Goal: Task Accomplishment & Management: Complete application form

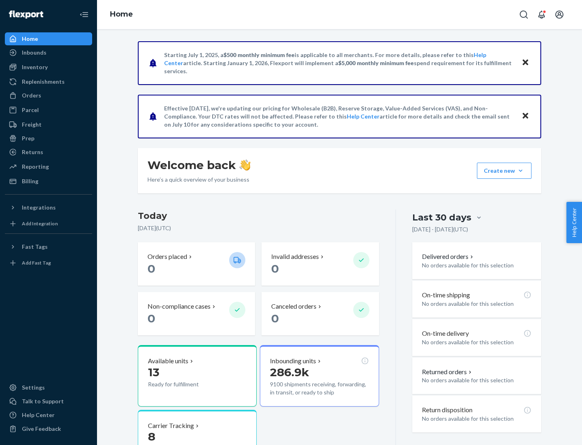
click at [521, 171] on button "Create new Create new inbound Create new order Create new product" at bounding box center [504, 170] width 55 height 16
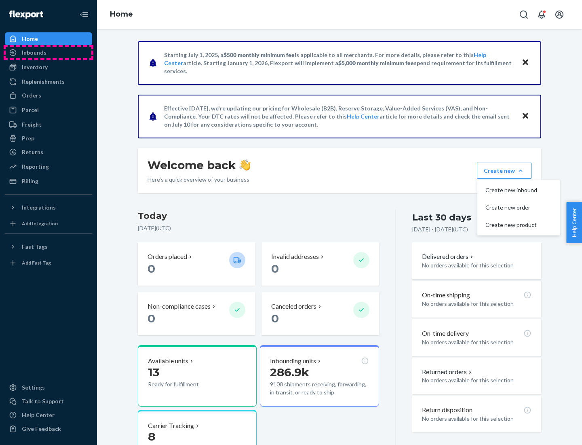
click at [48, 53] on div "Inbounds" at bounding box center [49, 52] width 86 height 11
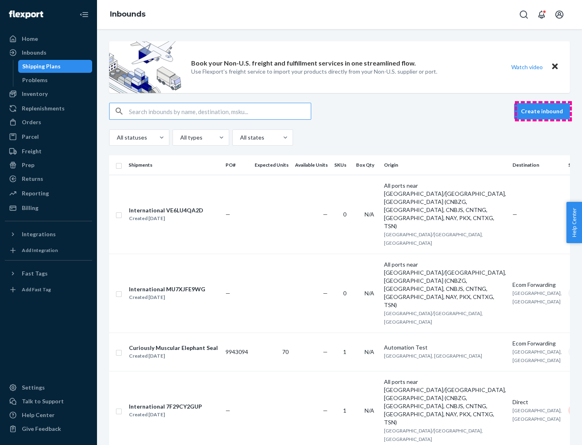
click at [543, 111] on button "Create inbound" at bounding box center [542, 111] width 56 height 16
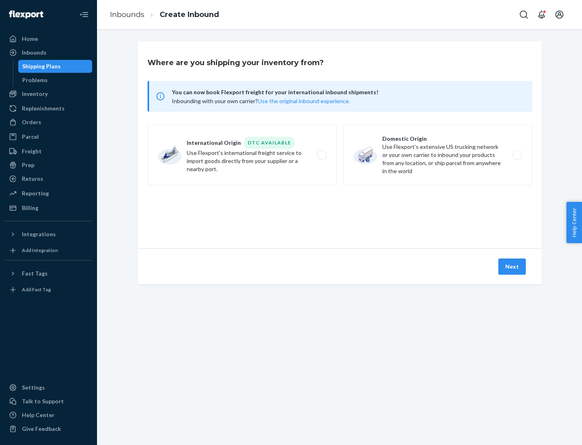
click at [438, 155] on label "Domestic Origin Use Flexport’s extensive US trucking network or your own carrie…" at bounding box center [437, 154] width 189 height 61
click at [517, 155] on input "Domestic Origin Use Flexport’s extensive US trucking network or your own carrie…" at bounding box center [519, 154] width 5 height 5
radio input "true"
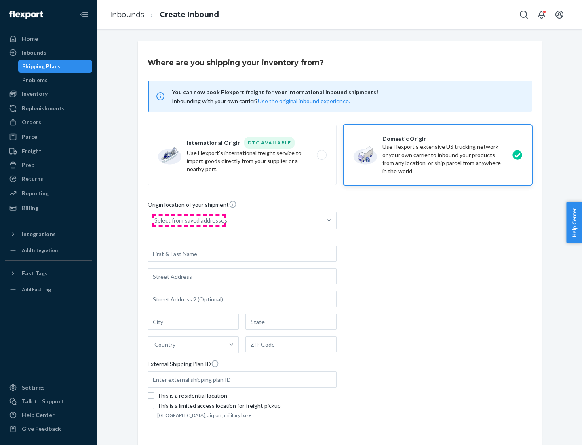
click at [189, 220] on div "Select from saved addresses" at bounding box center [190, 220] width 73 height 8
click at [155, 220] on input "Select from saved addresses" at bounding box center [154, 220] width 1 height 8
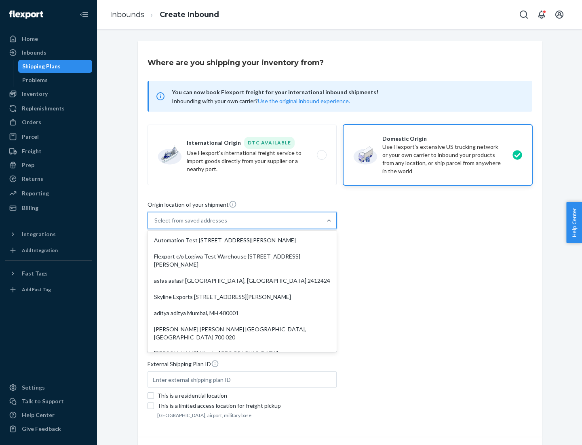
scroll to position [3, 0]
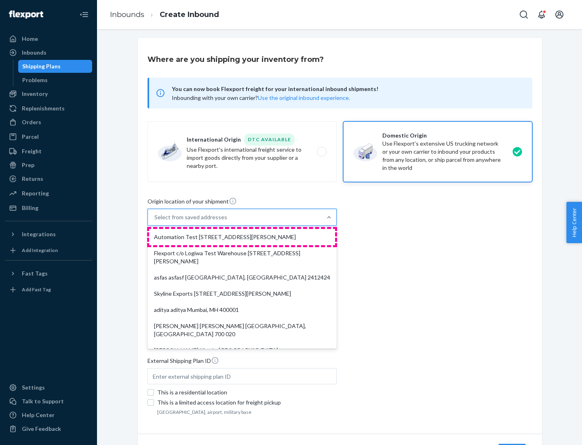
click at [242, 237] on div "Automation Test [STREET_ADDRESS][PERSON_NAME]" at bounding box center [242, 237] width 186 height 16
click at [155, 221] on input "option Automation Test [STREET_ADDRESS][PERSON_NAME]. 9 results available. Use …" at bounding box center [154, 217] width 1 height 8
type input "Automation Test"
type input "9th Floor"
type input "[GEOGRAPHIC_DATA]"
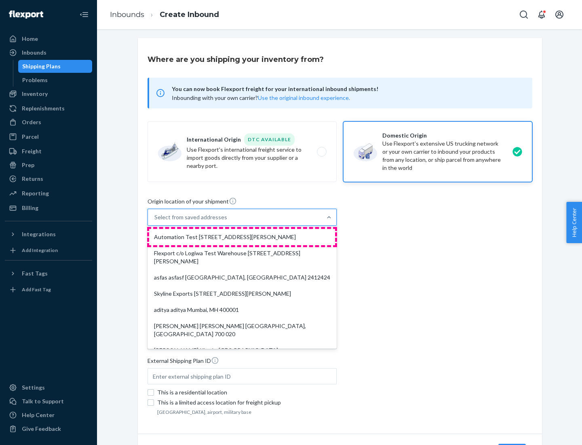
type input "CA"
type input "94104"
type input "[STREET_ADDRESS][PERSON_NAME]"
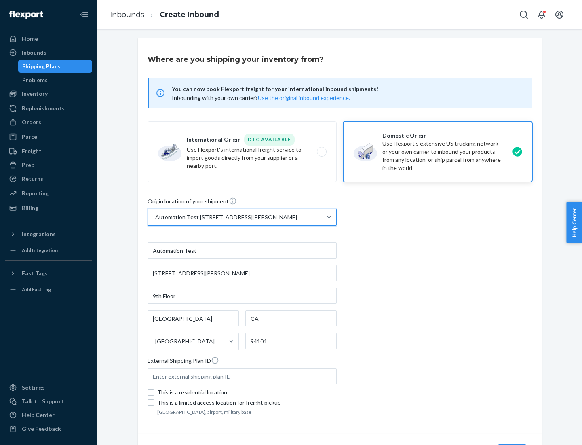
scroll to position [47, 0]
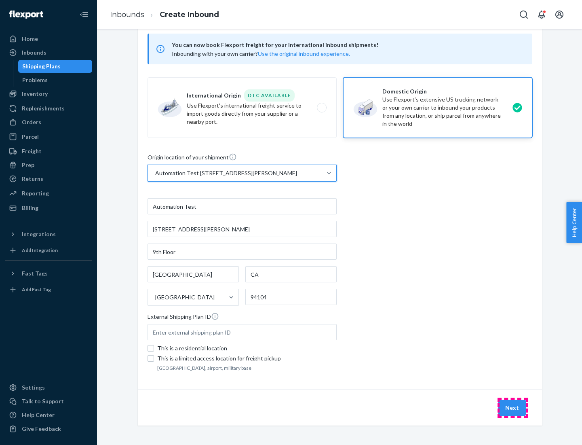
click at [512, 407] on button "Next" at bounding box center [511, 407] width 27 height 16
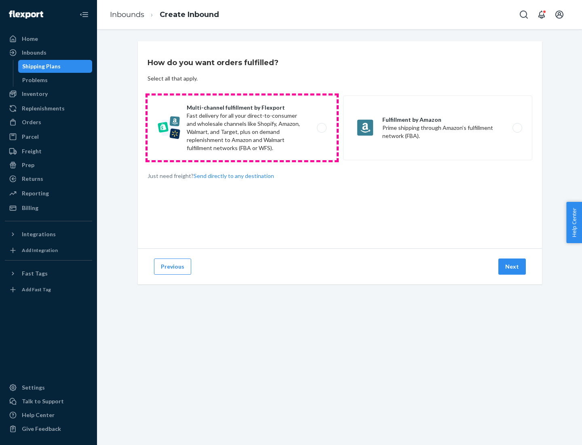
click at [242, 128] on label "Multi-channel fulfillment by Flexport Fast delivery for all your direct-to-cons…" at bounding box center [242, 127] width 189 height 65
click at [321, 128] on input "Multi-channel fulfillment by Flexport Fast delivery for all your direct-to-cons…" at bounding box center [323, 127] width 5 height 5
radio input "true"
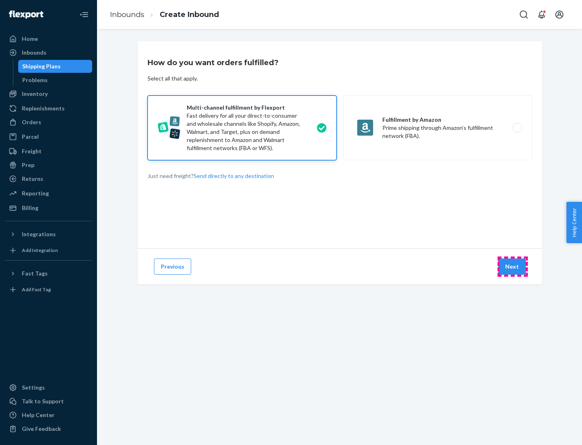
click at [512, 266] on button "Next" at bounding box center [511, 266] width 27 height 16
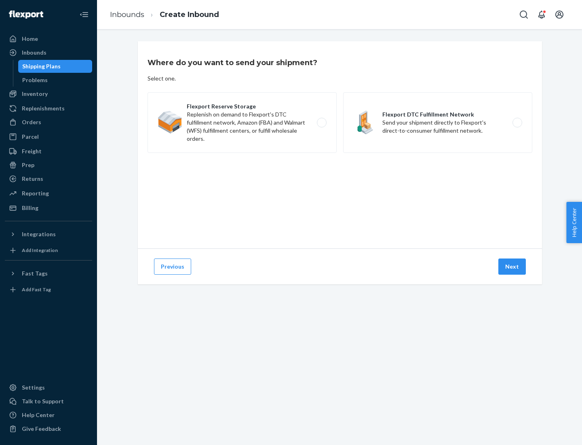
click at [438, 122] on label "Flexport DTC Fulfillment Network Send your shipment directly to Flexport's dire…" at bounding box center [437, 122] width 189 height 61
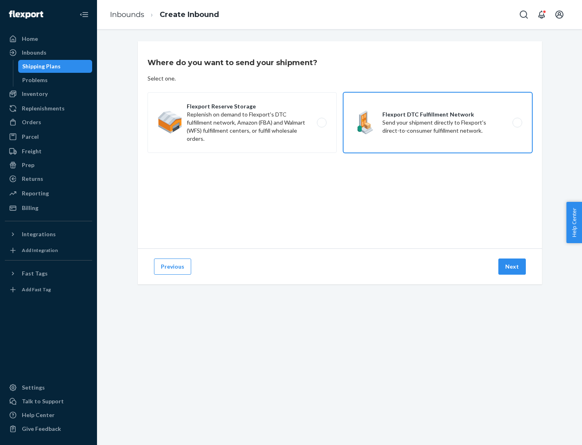
click at [517, 122] on input "Flexport DTC Fulfillment Network Send your shipment directly to Flexport's dire…" at bounding box center [519, 122] width 5 height 5
radio input "true"
click at [512, 266] on button "Next" at bounding box center [511, 266] width 27 height 16
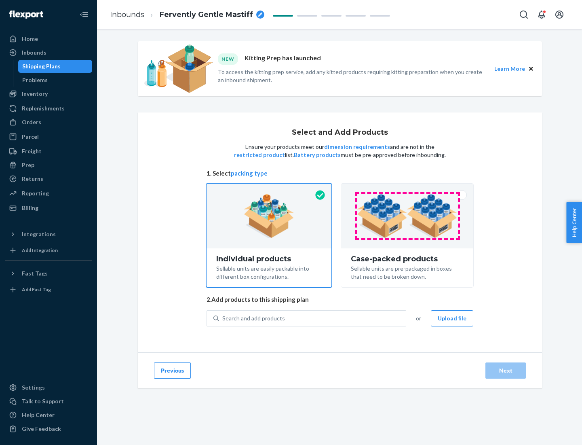
click at [407, 216] on img at bounding box center [407, 216] width 101 height 44
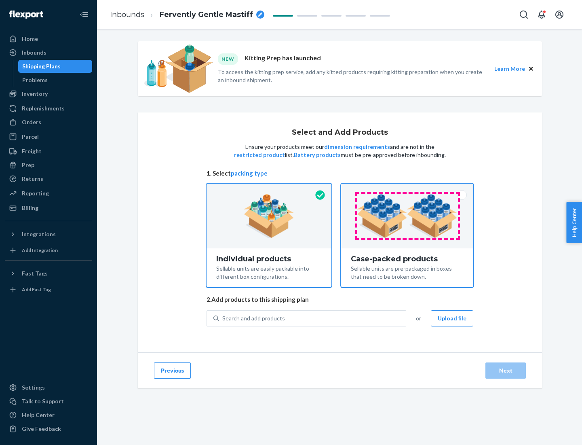
click at [407, 189] on input "Case-packed products Sellable units are pre-packaged in boxes that need to be b…" at bounding box center [407, 185] width 5 height 5
radio input "true"
radio input "false"
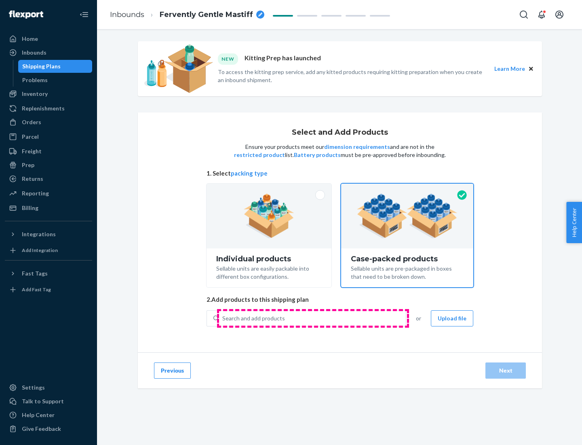
click at [313, 318] on div "Search and add products" at bounding box center [312, 318] width 187 height 15
click at [223, 318] on input "Search and add products" at bounding box center [222, 318] width 1 height 8
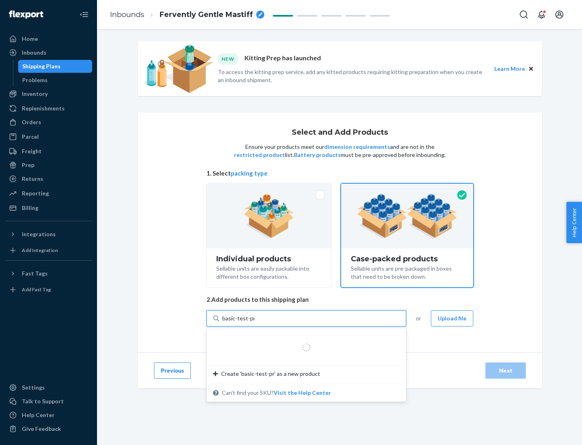
type input "basic-test-product-1"
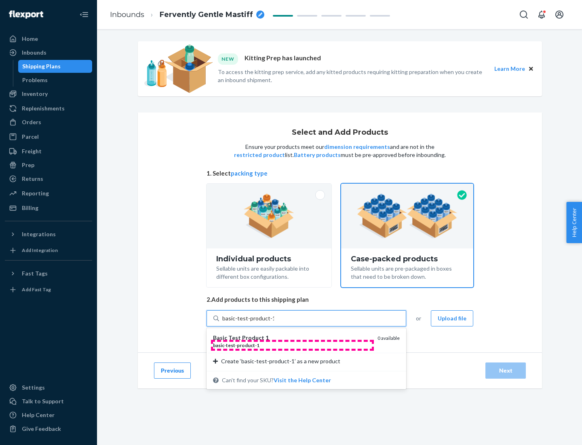
click at [292, 345] on div "basic - test - product - 1" at bounding box center [292, 345] width 158 height 7
click at [274, 322] on input "basic-test-product-1" at bounding box center [248, 318] width 52 height 8
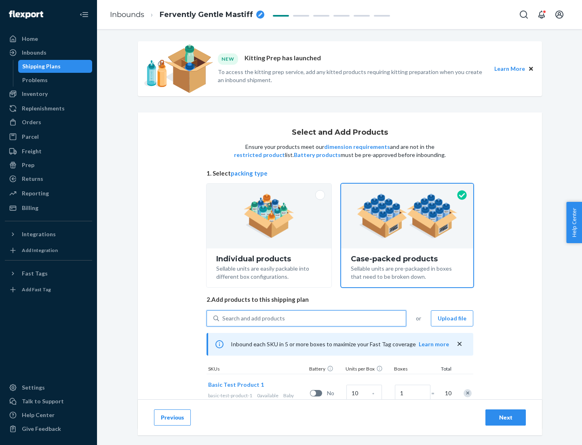
scroll to position [29, 0]
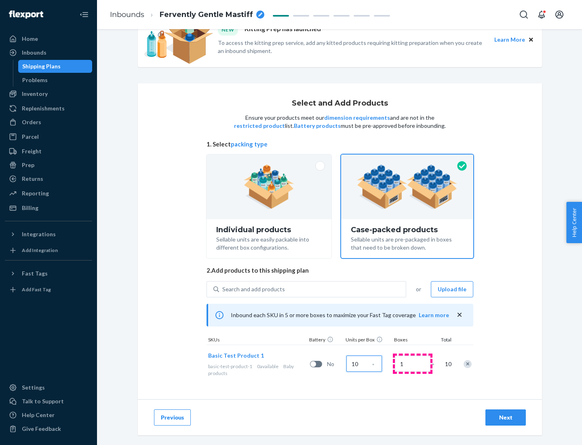
type input "10"
type input "7"
click at [506, 417] on div "Next" at bounding box center [505, 417] width 27 height 8
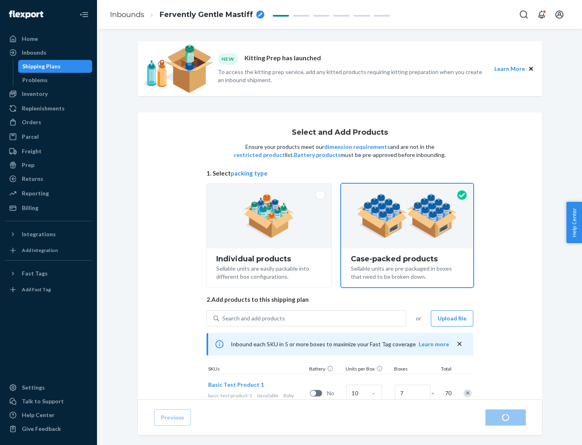
radio input "true"
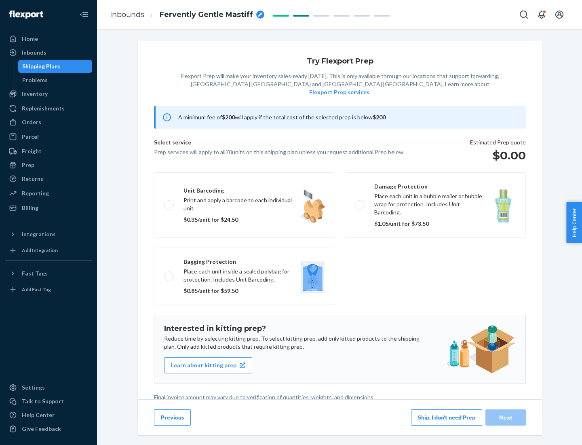
scroll to position [2, 0]
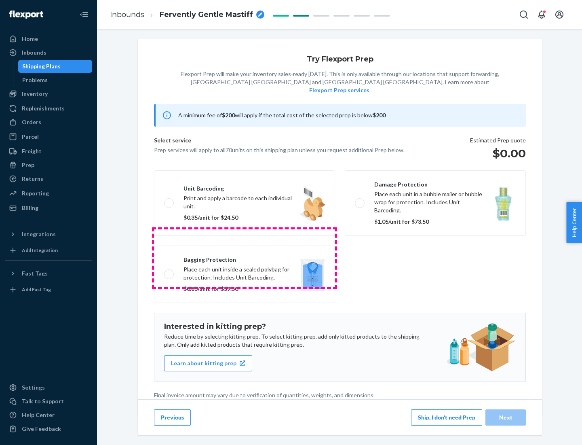
click at [245, 257] on label "Bagging protection Place each unit inside a sealed polybag for protection. Incl…" at bounding box center [244, 273] width 181 height 57
click at [169, 271] on input "Bagging protection Place each unit inside a sealed polybag for protection. Incl…" at bounding box center [166, 273] width 5 height 5
checkbox input "true"
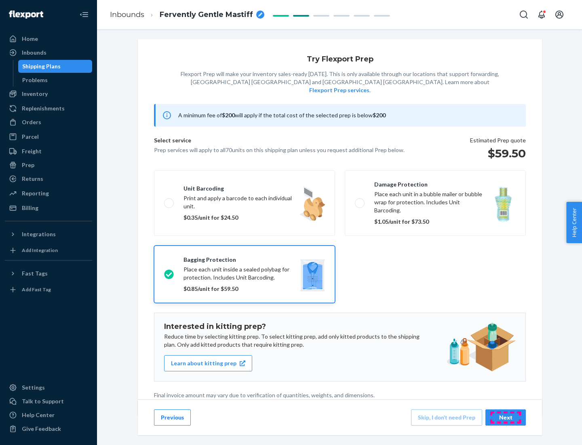
click at [506, 417] on div "Next" at bounding box center [505, 417] width 27 height 8
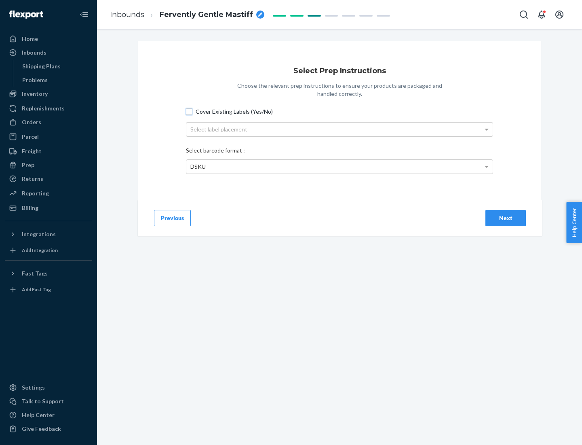
click at [189, 111] on input "Cover Existing Labels (Yes/No)" at bounding box center [189, 111] width 6 height 6
checkbox input "true"
click at [339, 129] on div "Select label placement" at bounding box center [339, 129] width 306 height 14
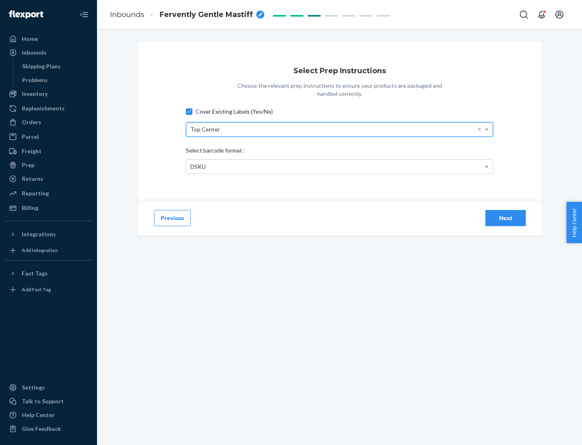
click at [339, 166] on div "DSKU" at bounding box center [339, 167] width 306 height 14
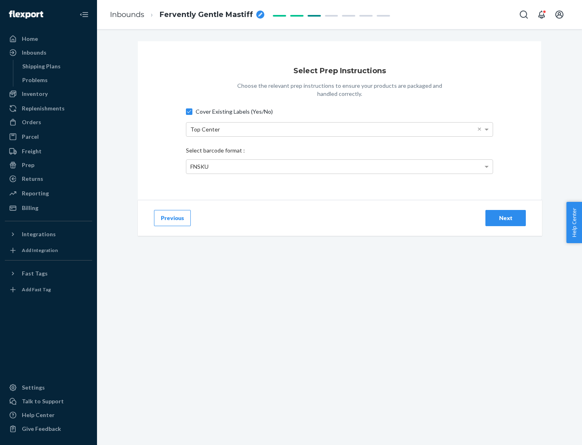
click at [506, 217] on div "Next" at bounding box center [505, 218] width 27 height 8
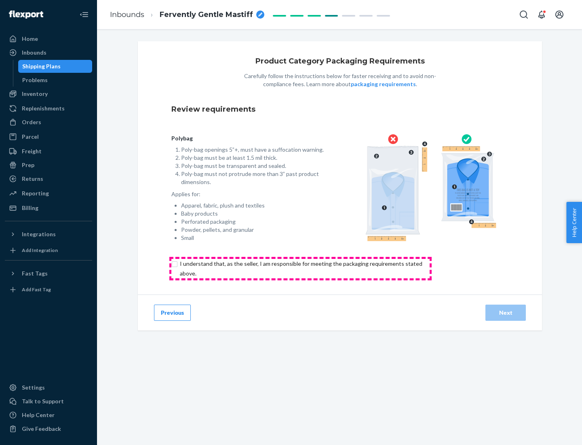
click at [300, 268] on input "checkbox" at bounding box center [305, 268] width 269 height 19
checkbox input "true"
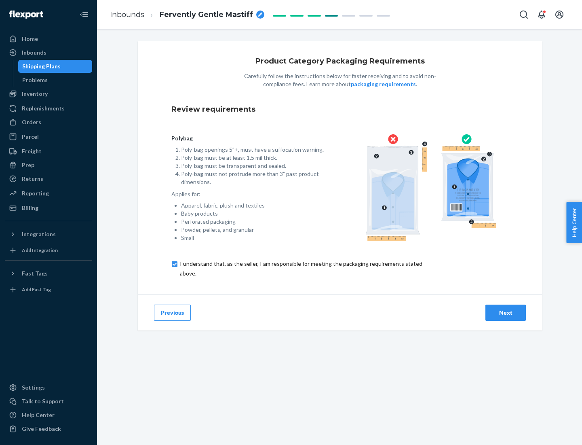
click at [506, 312] on div "Next" at bounding box center [505, 312] width 27 height 8
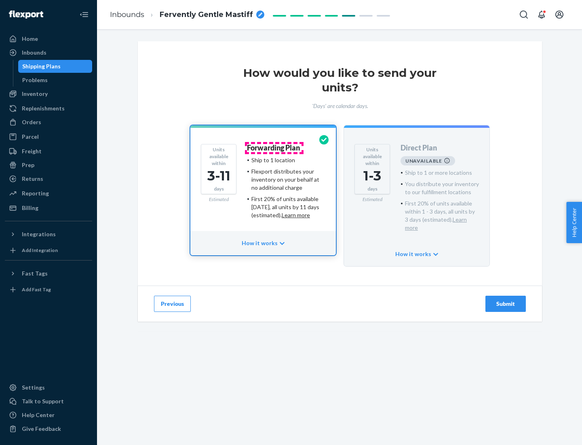
click at [274, 148] on h4 "Forwarding Plan" at bounding box center [273, 148] width 53 height 8
click at [506, 299] on div "Submit" at bounding box center [505, 303] width 27 height 8
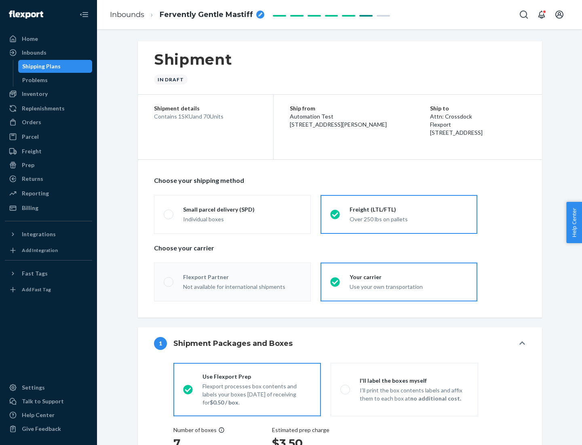
radio input "true"
radio input "false"
radio input "true"
radio input "false"
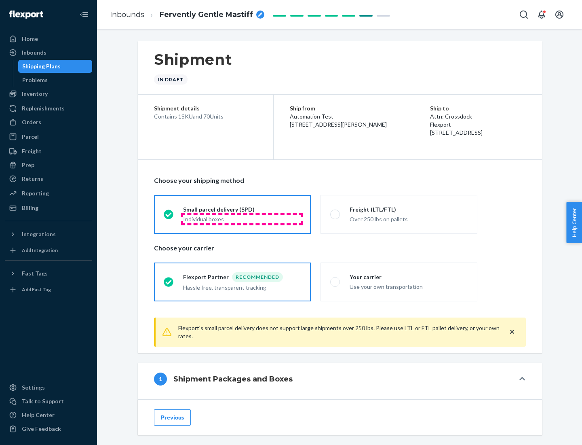
click at [242, 219] on div "Individual boxes" at bounding box center [242, 219] width 118 height 8
click at [169, 217] on input "Small parcel delivery (SPD) Individual boxes" at bounding box center [166, 213] width 5 height 5
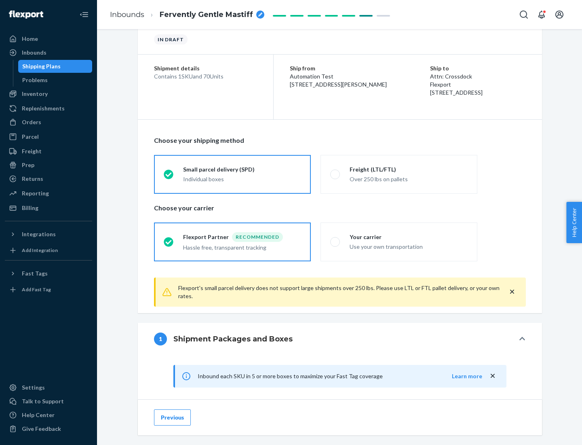
click at [242, 236] on div "Recommended" at bounding box center [257, 237] width 51 height 10
click at [169, 239] on input "Flexport Partner Recommended Hassle free, transparent tracking" at bounding box center [166, 241] width 5 height 5
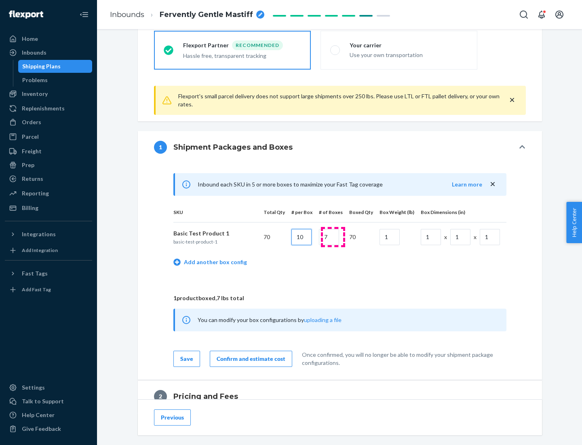
type input "10"
type input "7"
type input "1"
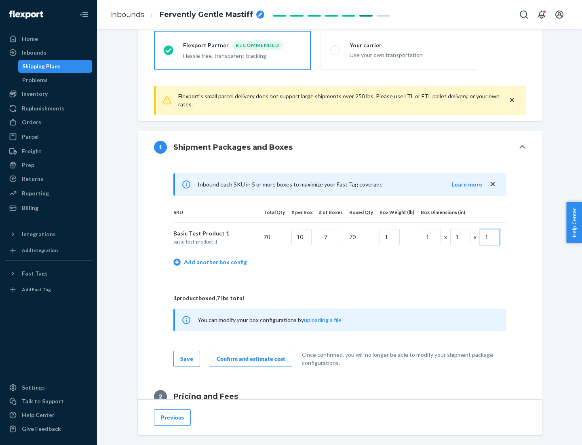
scroll to position [353, 0]
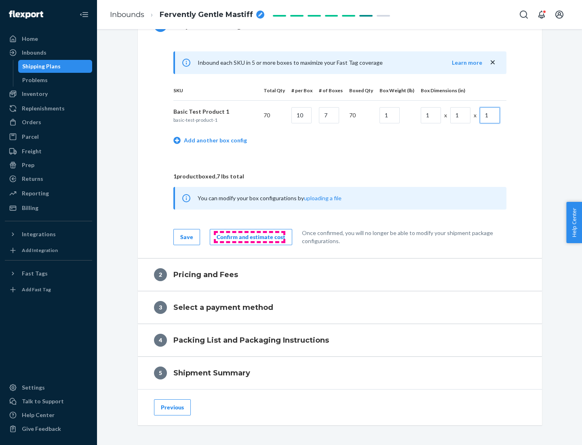
type input "1"
click at [249, 236] on div "Confirm and estimate cost" at bounding box center [251, 237] width 69 height 8
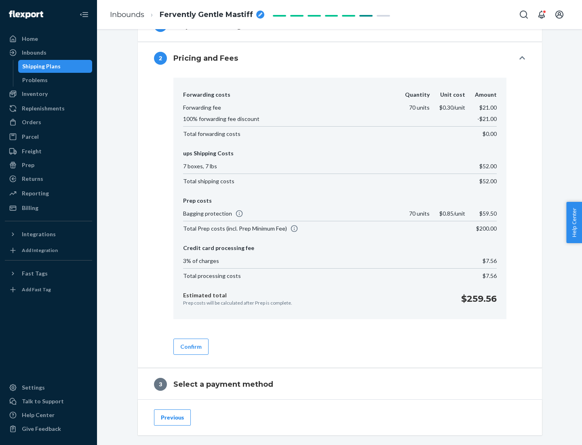
scroll to position [463, 0]
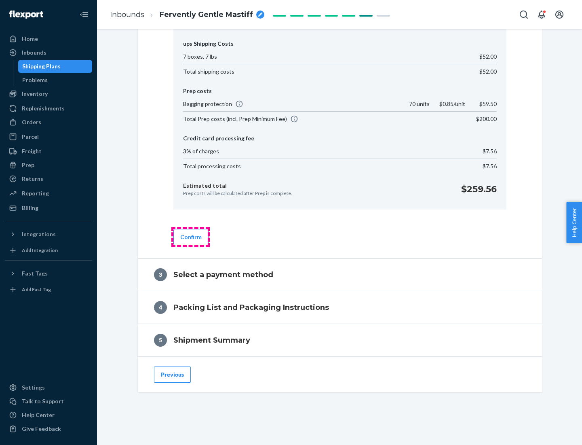
click at [190, 236] on button "Confirm" at bounding box center [190, 237] width 35 height 16
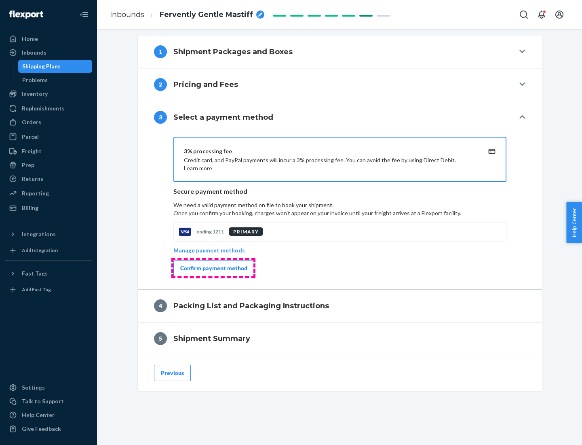
click at [213, 268] on div "Confirm payment method" at bounding box center [213, 268] width 67 height 8
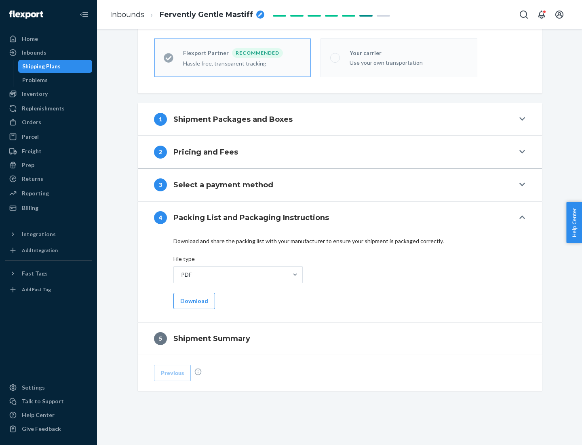
scroll to position [224, 0]
click at [193, 300] on button "Download" at bounding box center [194, 301] width 42 height 16
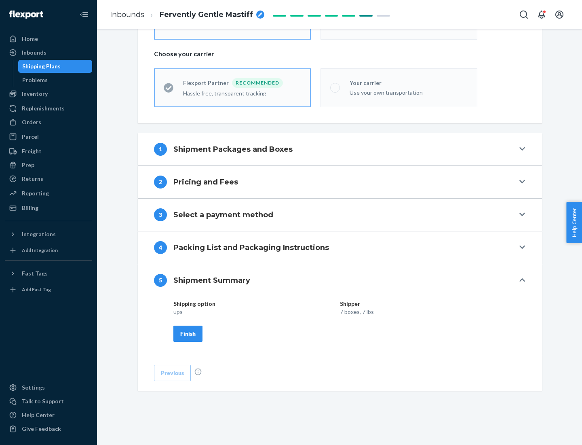
scroll to position [194, 0]
